Goal: Transaction & Acquisition: Purchase product/service

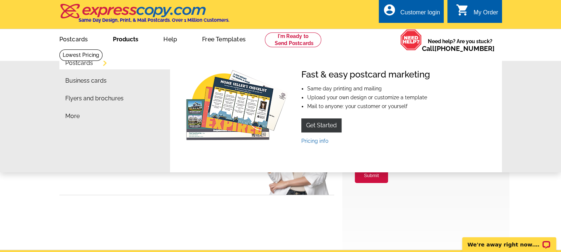
click at [95, 63] on li "Postcards" at bounding box center [117, 65] width 105 height 18
click at [81, 62] on link "Postcards" at bounding box center [79, 63] width 28 height 6
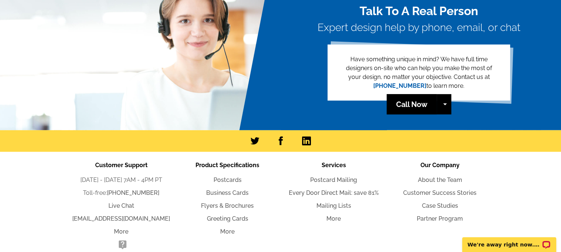
scroll to position [1648, 0]
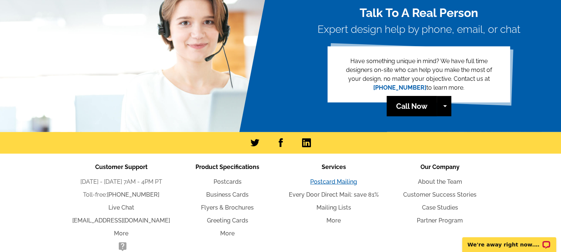
click at [333, 181] on link "Postcard Mailing" at bounding box center [333, 181] width 47 height 7
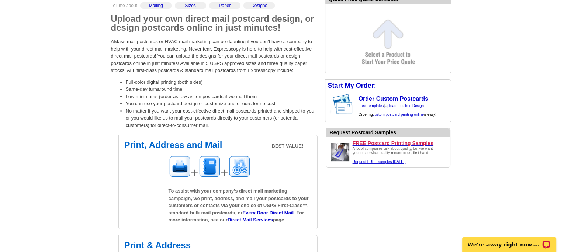
scroll to position [74, 0]
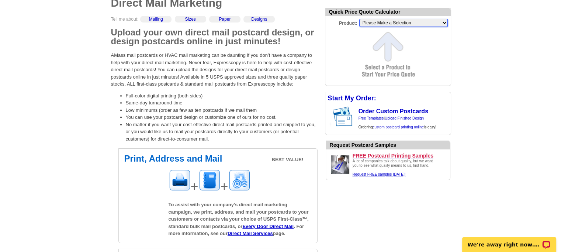
click at [381, 22] on select "Please Make a Selection Jumbo Postcard (5.5" x 8.5") Regular Postcard (4.25" x …" at bounding box center [403, 23] width 89 height 8
select select "1"
click at [359, 19] on select "Please Make a Selection Jumbo Postcard (5.5" x 8.5") Regular Postcard (4.25" x …" at bounding box center [403, 23] width 89 height 8
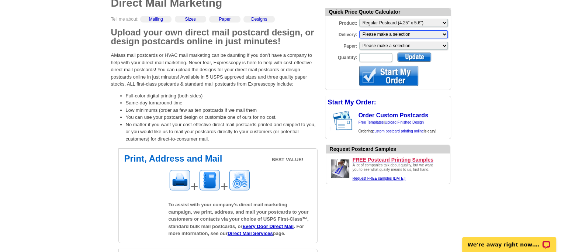
click at [402, 35] on select "Please make a selection Print + Address+USPS First Class Print-Only+Shipped To …" at bounding box center [403, 34] width 89 height 8
select select "3"
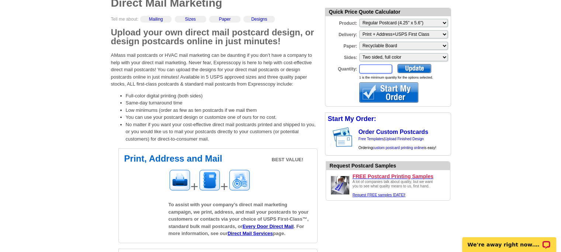
click at [376, 70] on input "Quantity:" at bounding box center [375, 69] width 33 height 9
click at [412, 67] on div at bounding box center [414, 68] width 34 height 9
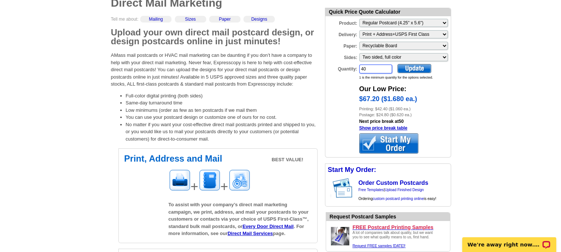
drag, startPoint x: 370, startPoint y: 68, endPoint x: 346, endPoint y: 72, distance: 23.6
click at [347, 72] on div "Quantity: 40" at bounding box center [358, 69] width 67 height 10
click at [413, 67] on div at bounding box center [414, 68] width 34 height 9
drag, startPoint x: 378, startPoint y: 73, endPoint x: 351, endPoint y: 72, distance: 27.4
click at [351, 72] on div "Quantity: 50" at bounding box center [358, 69] width 67 height 10
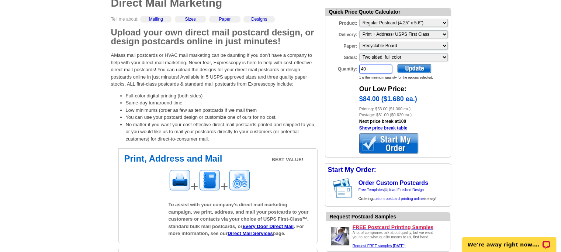
type input "40"
click at [409, 69] on div at bounding box center [414, 68] width 34 height 9
